Goal: Task Accomplishment & Management: Use online tool/utility

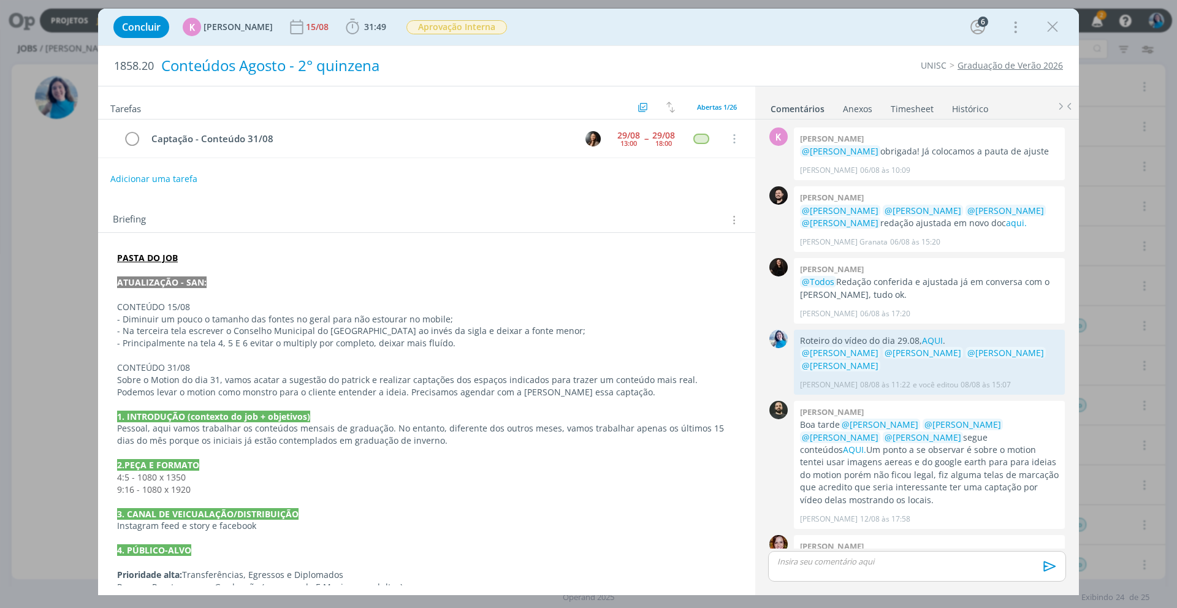
scroll to position [1797, 0]
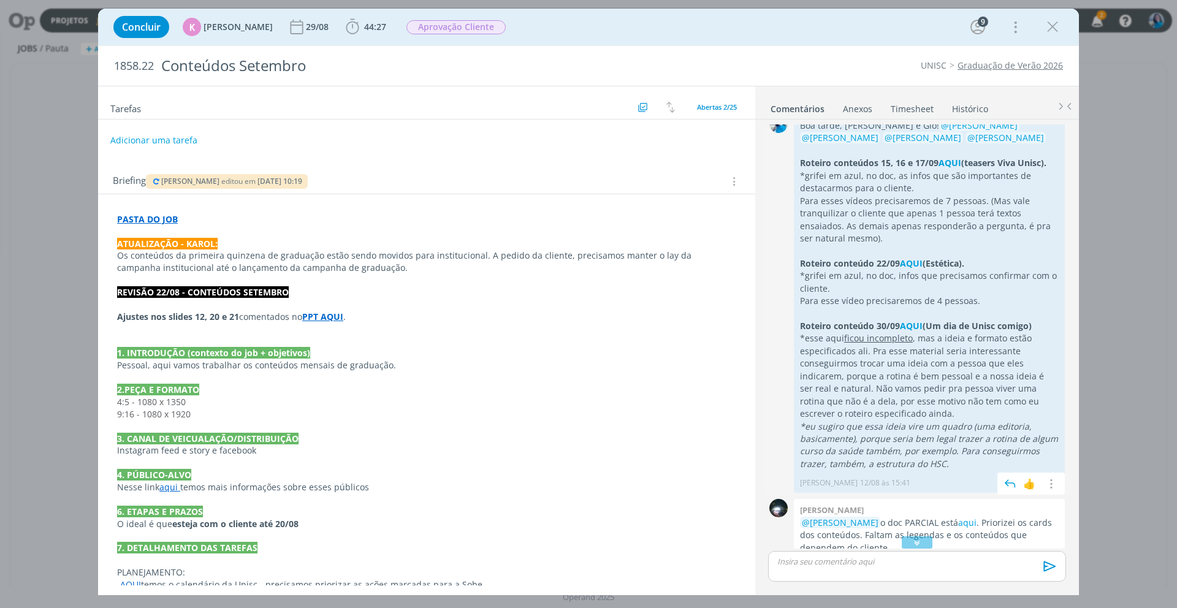
scroll to position [805, 0]
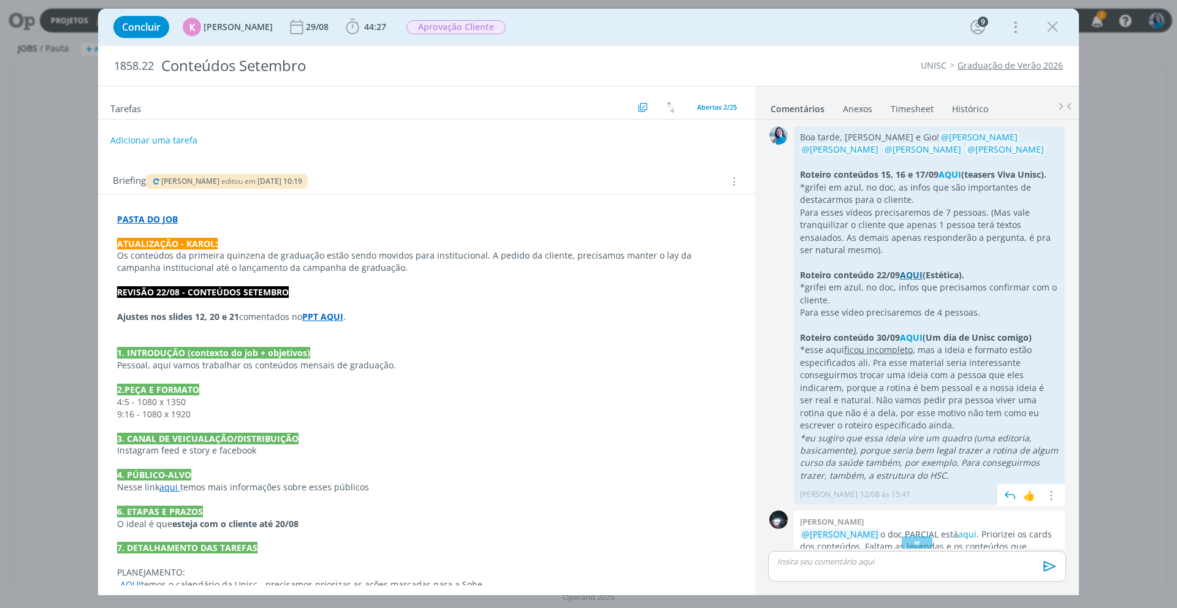
click at [917, 275] on strong "AQUI" at bounding box center [911, 275] width 23 height 12
click at [1054, 28] on icon "dialog" at bounding box center [1053, 27] width 18 height 18
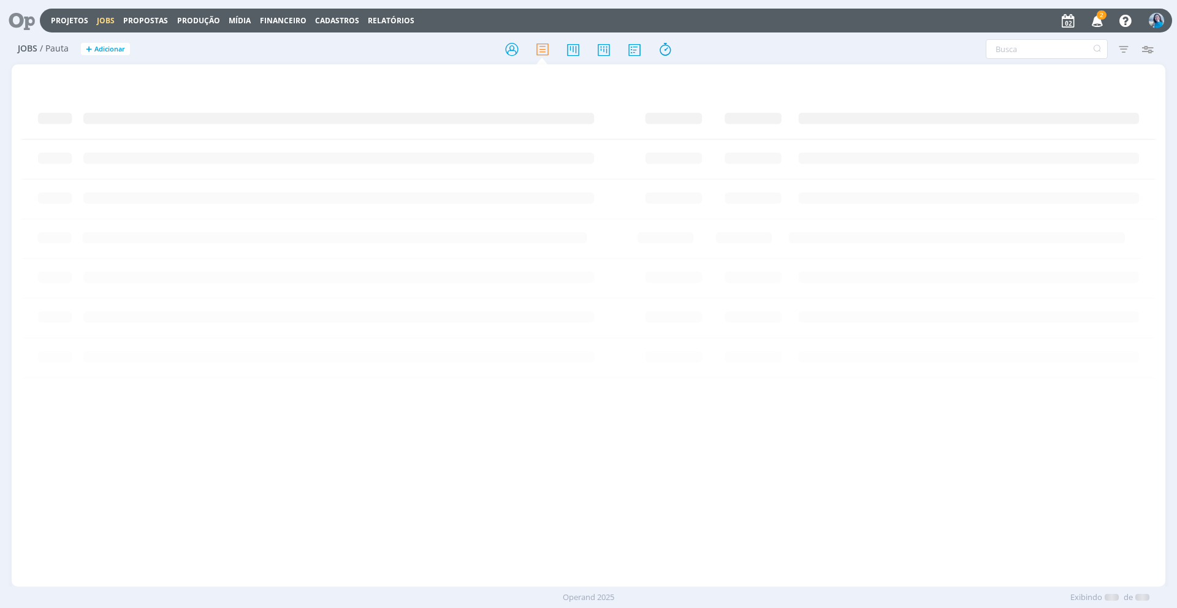
click at [1095, 22] on icon "button" at bounding box center [1097, 20] width 21 height 21
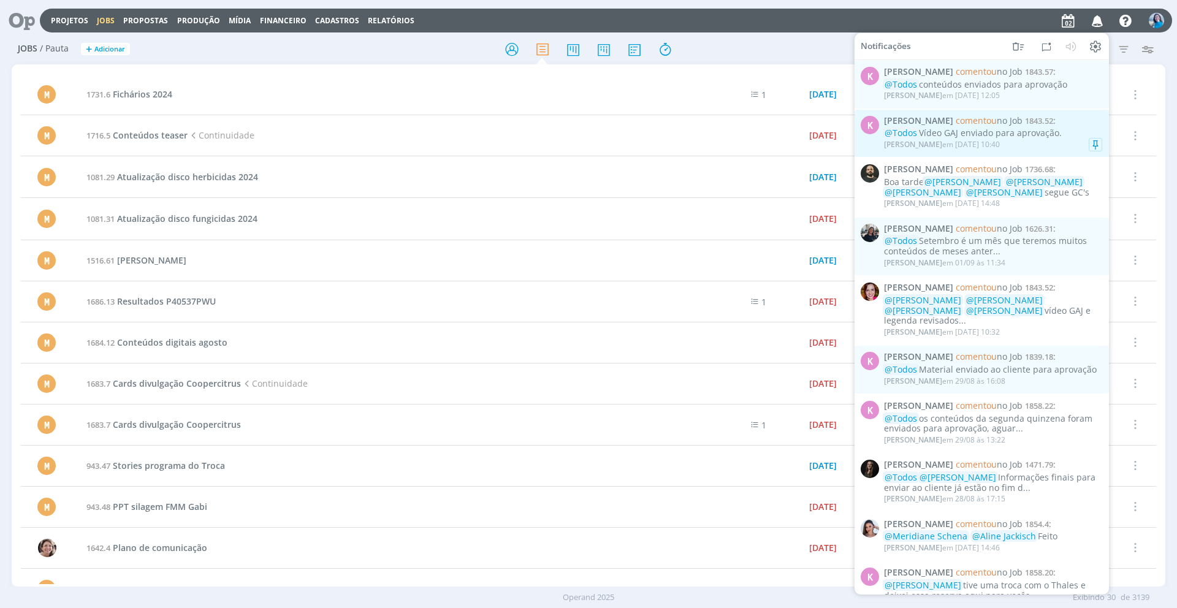
click at [1050, 128] on div "@Todos Vídeo GAJ enviado para aprovação." at bounding box center [993, 133] width 218 height 10
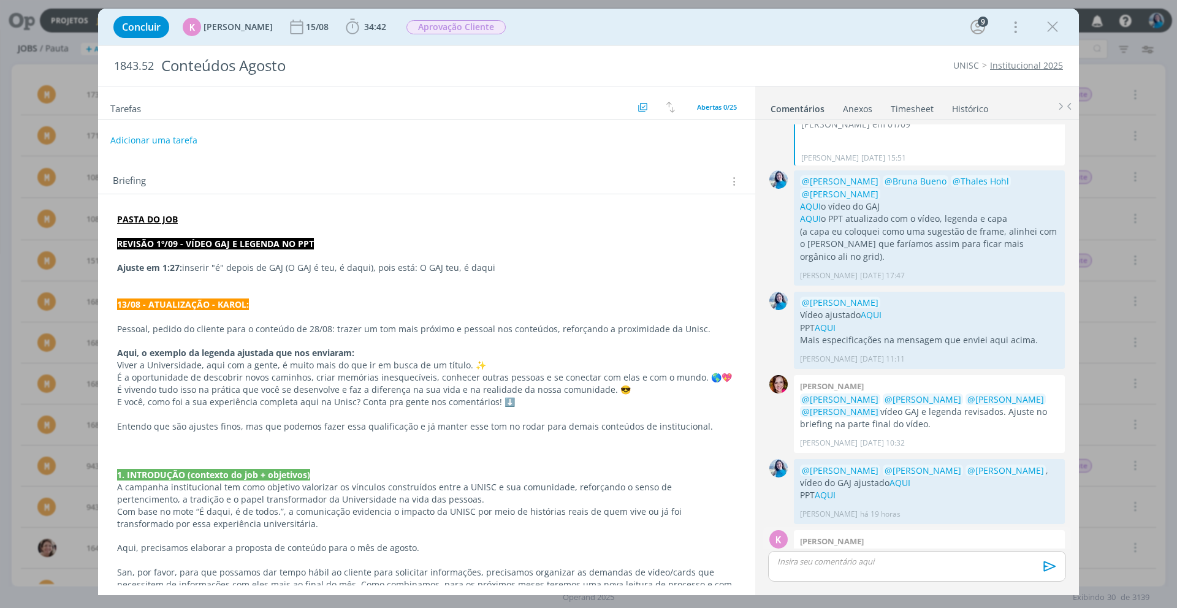
click at [1048, 567] on div "👍" at bounding box center [1052, 574] width 12 height 15
